Goal: Find specific page/section: Find specific page/section

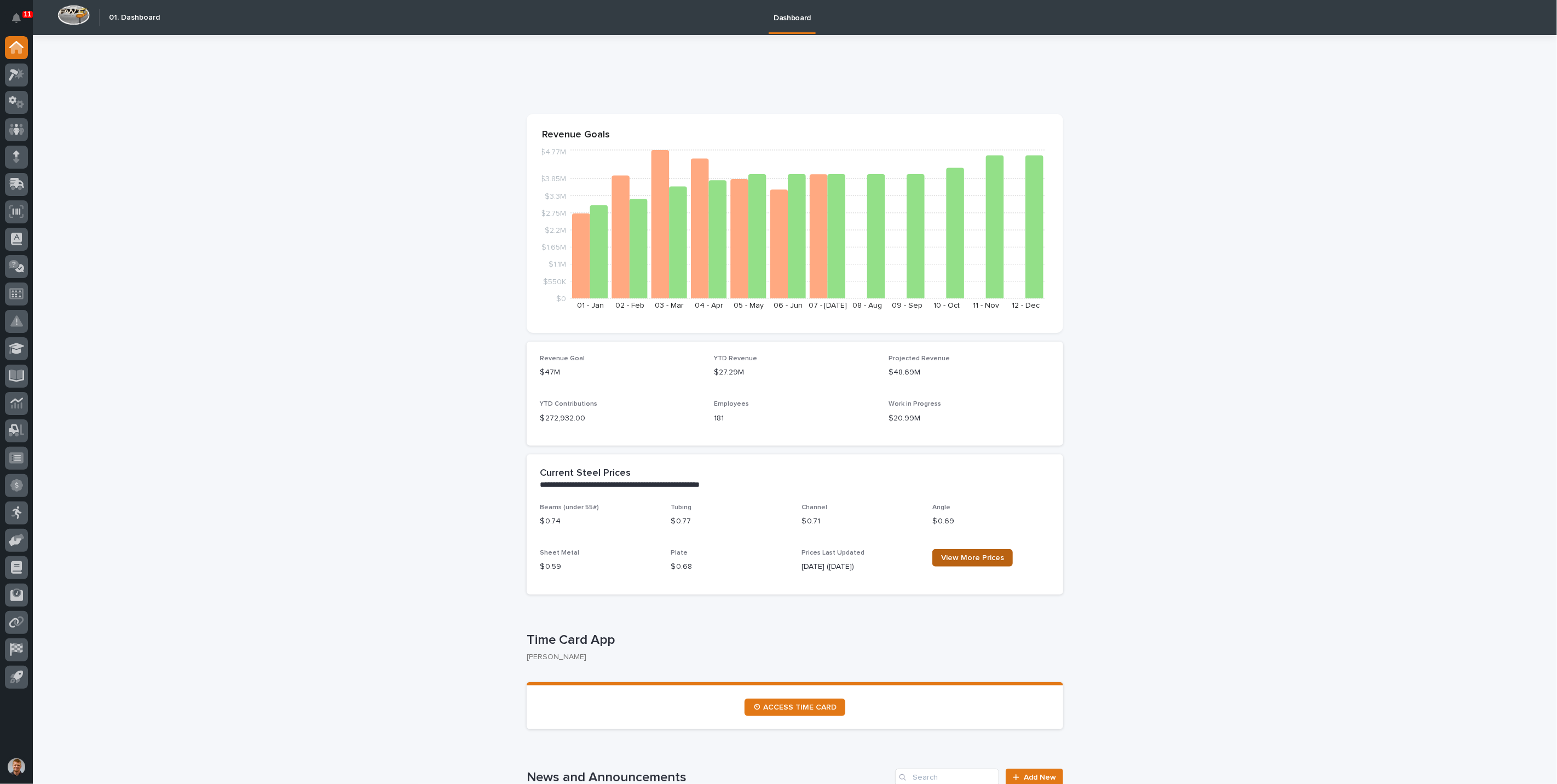
click at [949, 558] on span "View More Prices" at bounding box center [972, 557] width 63 height 8
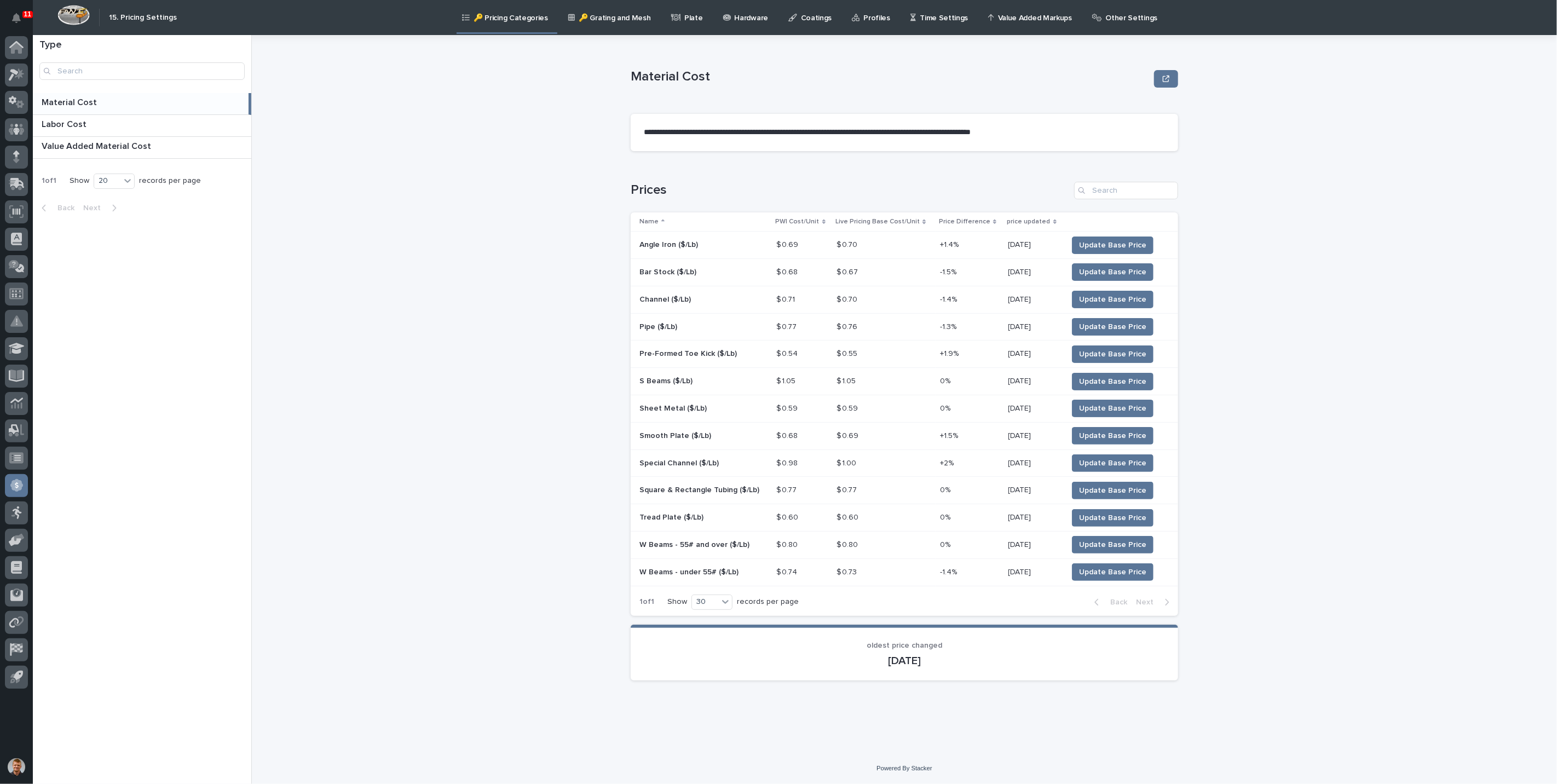
click at [684, 19] on p "Plate" at bounding box center [693, 12] width 18 height 23
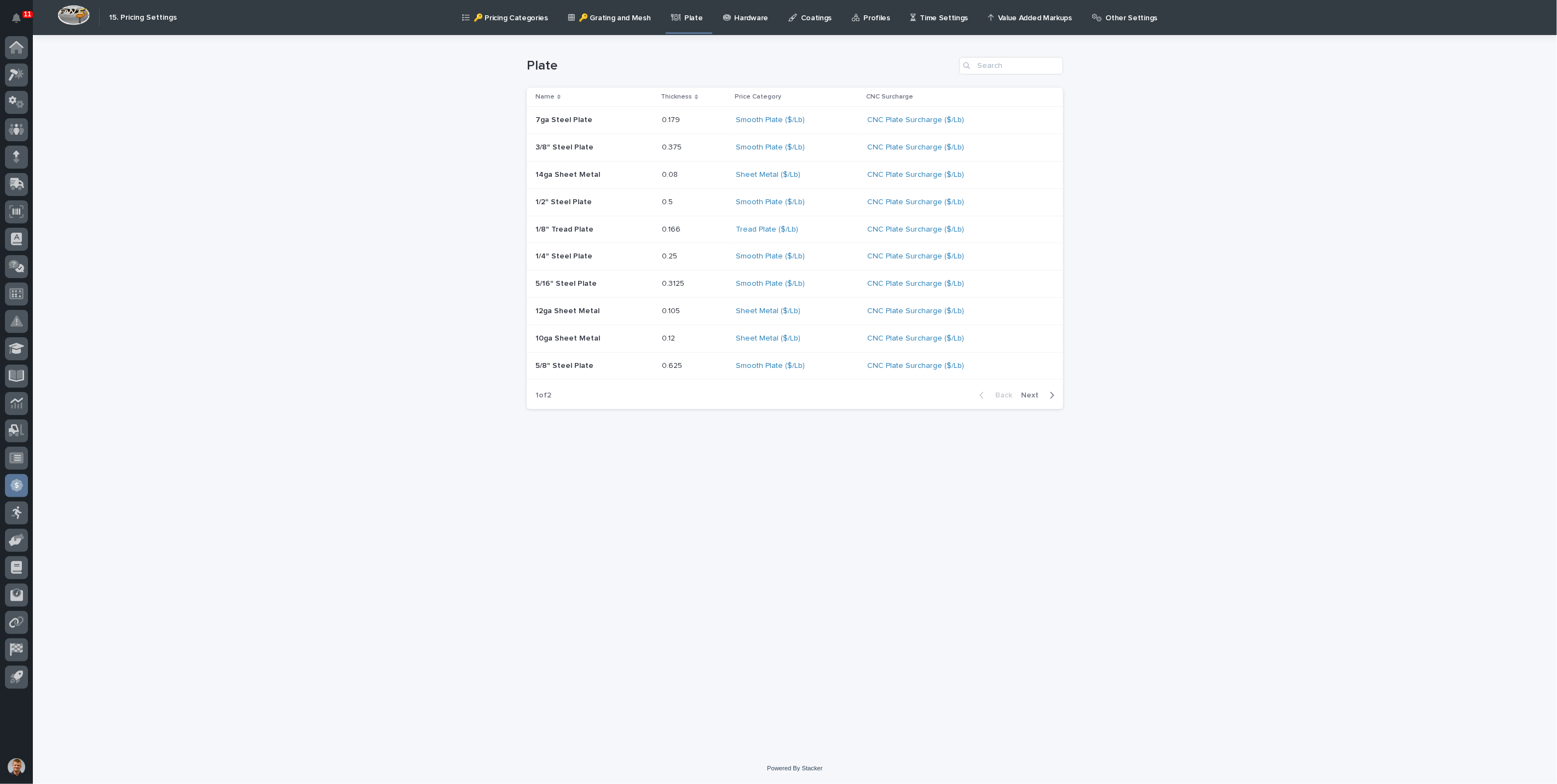
click at [518, 14] on p "🔑 Pricing Categories" at bounding box center [510, 12] width 74 height 23
